Goal: Task Accomplishment & Management: Manage account settings

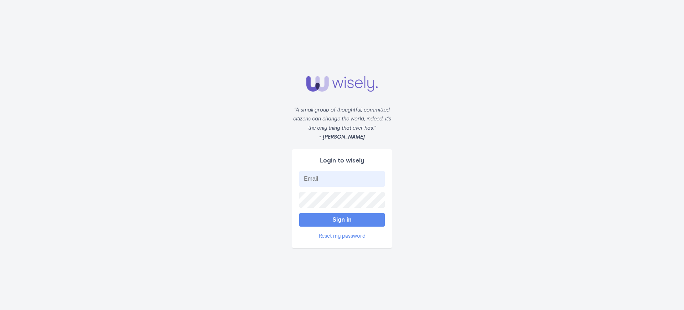
click at [342, 220] on button "Sign in" at bounding box center [342, 220] width 86 height 14
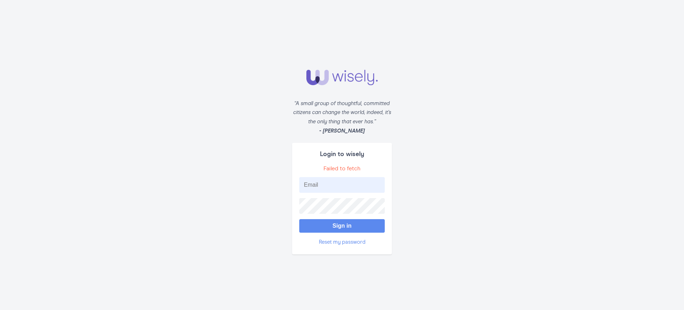
click at [342, 226] on button "Sign in" at bounding box center [342, 226] width 86 height 14
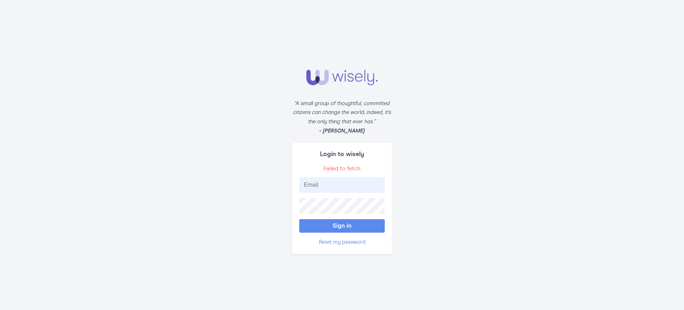
click at [342, 226] on button "Sign in" at bounding box center [342, 226] width 86 height 14
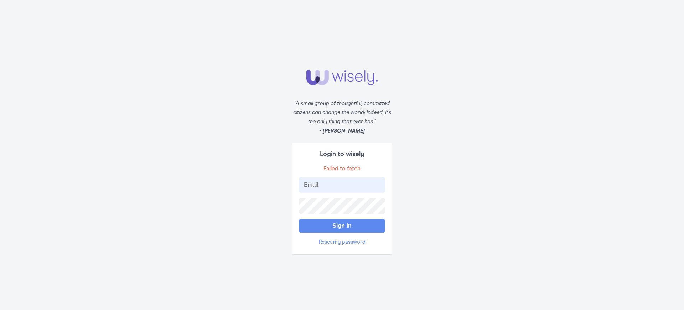
click at [342, 226] on button "Sign in" at bounding box center [342, 226] width 86 height 14
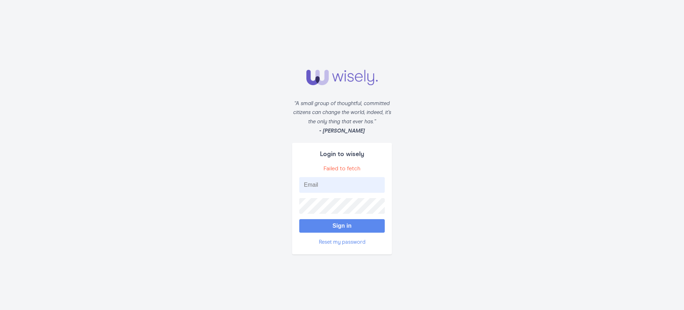
click at [342, 226] on button "Sign in" at bounding box center [342, 226] width 86 height 14
